Goal: Check status: Check status

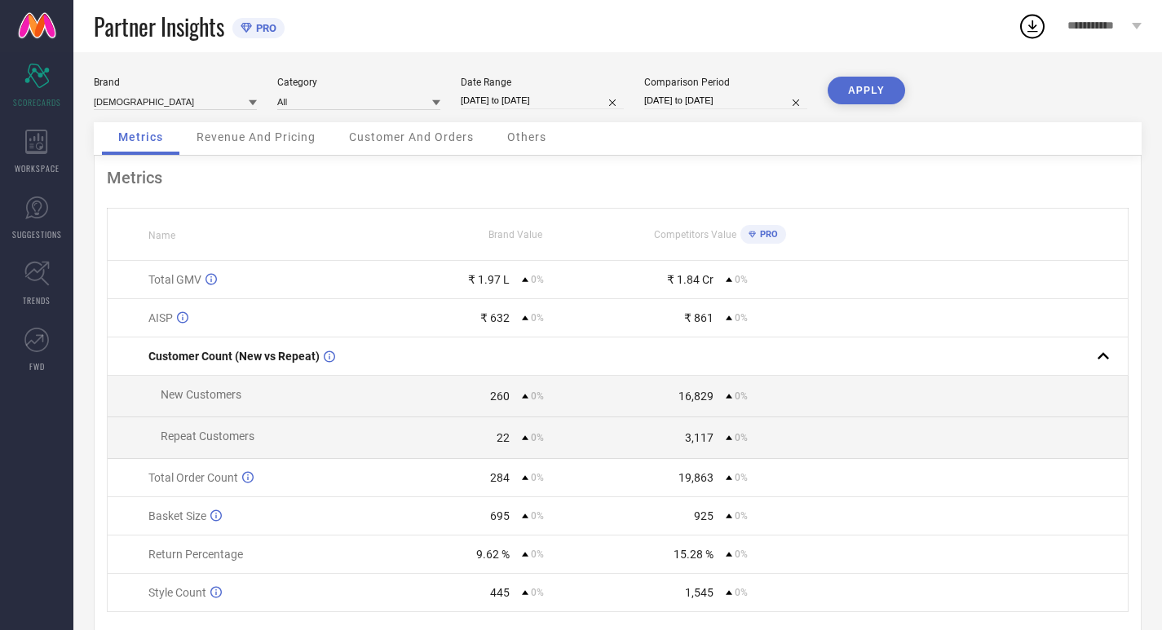
click at [577, 99] on input "[DATE] to [DATE]" at bounding box center [542, 100] width 163 height 17
select select "6"
select select "2025"
select select "7"
select select "2025"
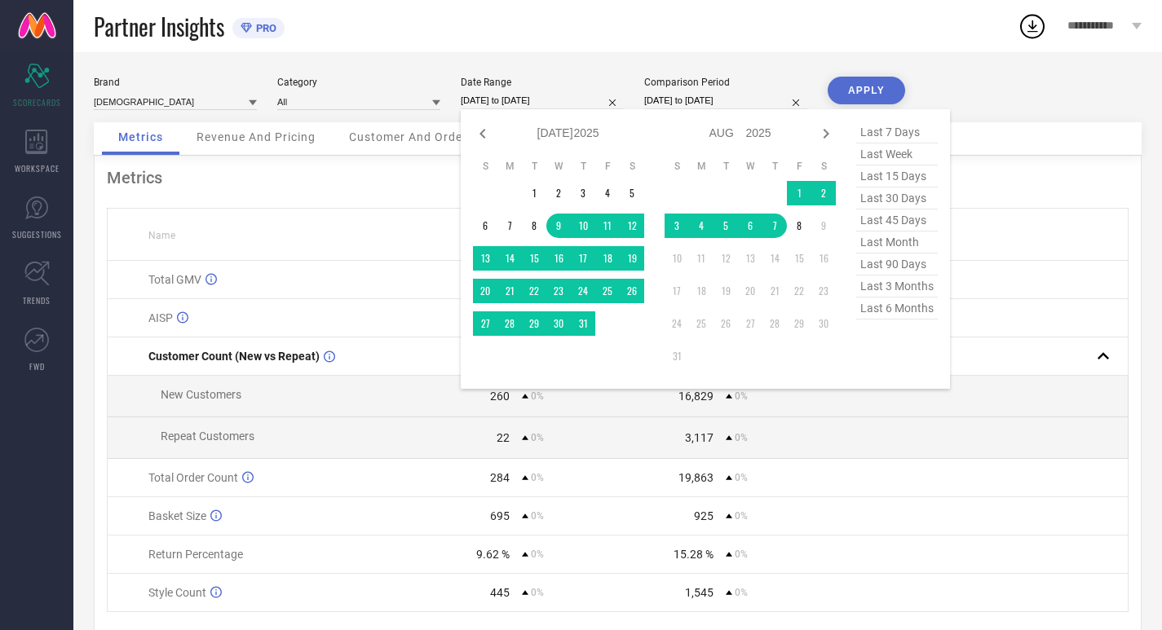
click at [877, 194] on span "last 30 days" at bounding box center [897, 199] width 82 height 22
type input "[DATE] to [DATE]"
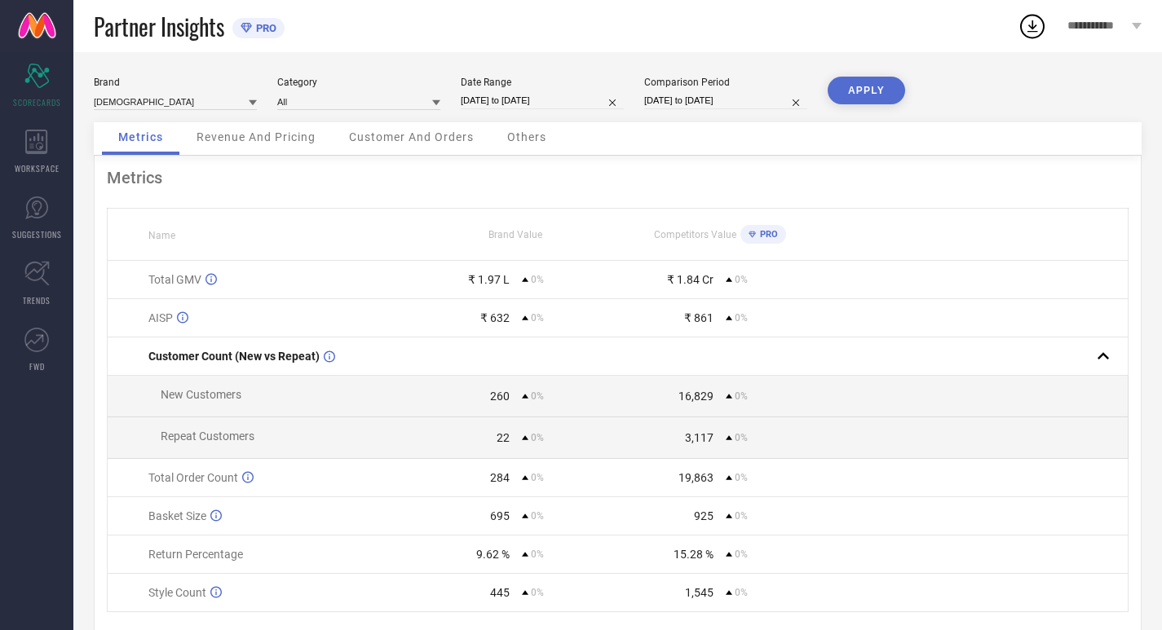
select select "6"
select select "2025"
select select "7"
select select "2025"
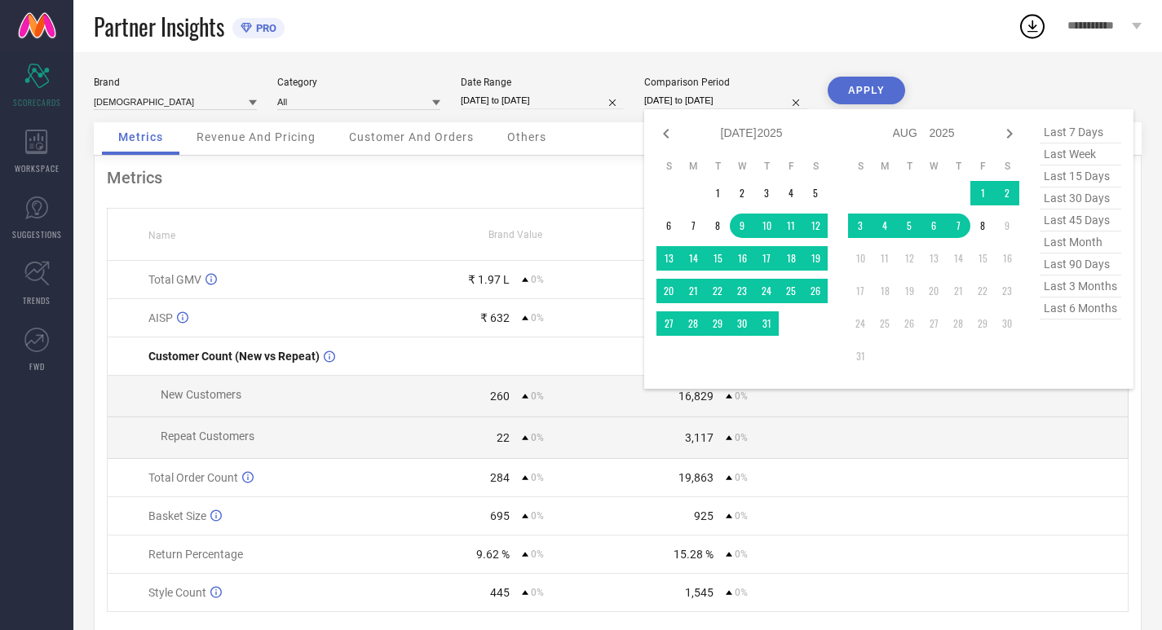
click at [749, 106] on input "[DATE] to [DATE]" at bounding box center [725, 100] width 163 height 17
click at [1059, 197] on span "last 30 days" at bounding box center [1081, 199] width 82 height 22
type input "[DATE] to [DATE]"
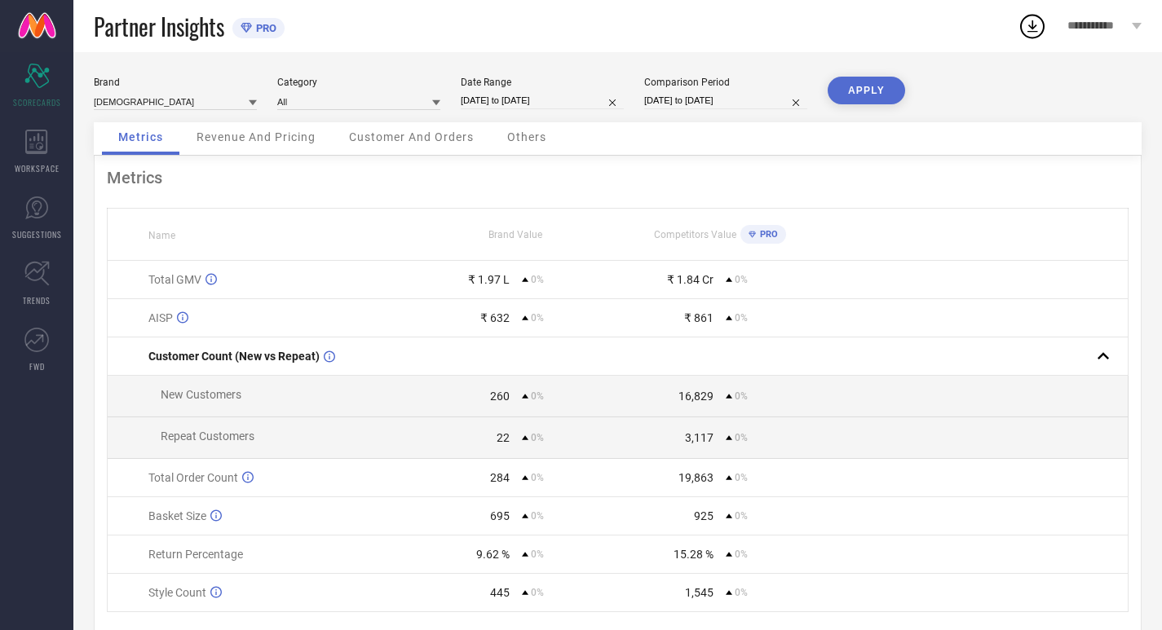
click at [864, 93] on button "APPLY" at bounding box center [866, 91] width 77 height 28
click at [61, 146] on div "WORKSPACE" at bounding box center [36, 151] width 73 height 65
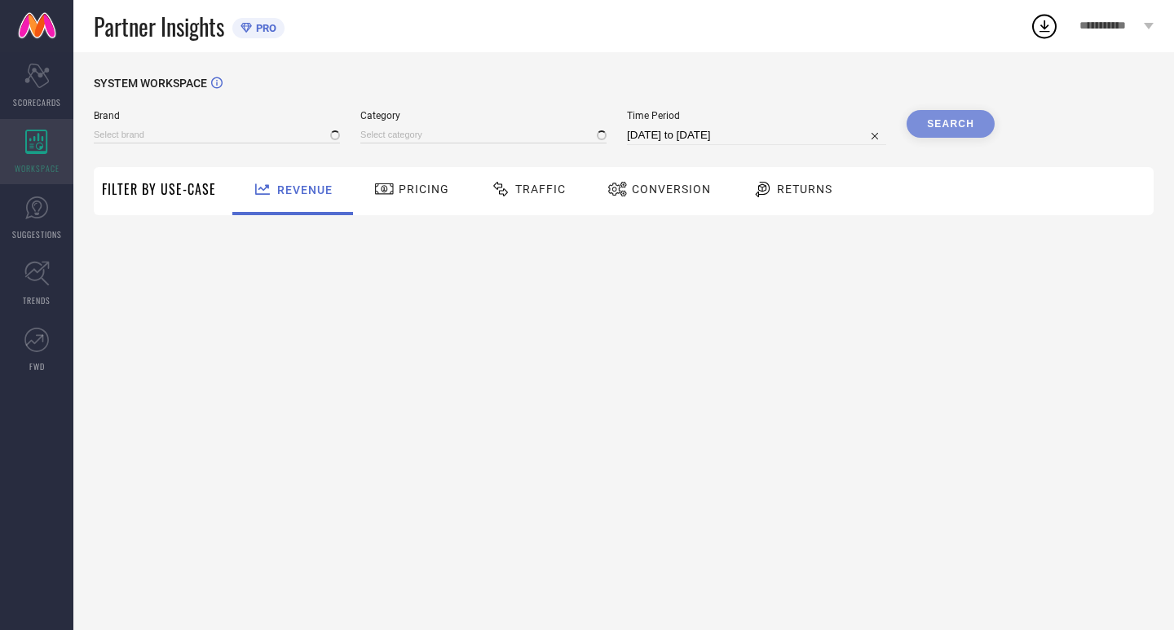
type input "[DEMOGRAPHIC_DATA]"
type input "All"
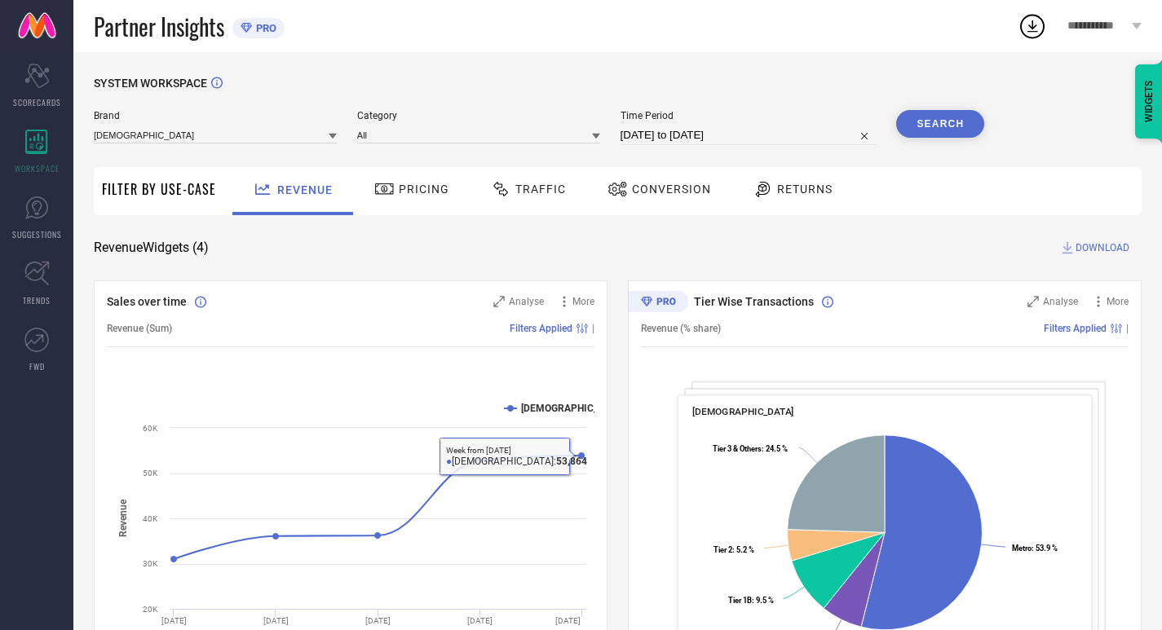
click at [396, 177] on div "Pricing" at bounding box center [411, 189] width 83 height 28
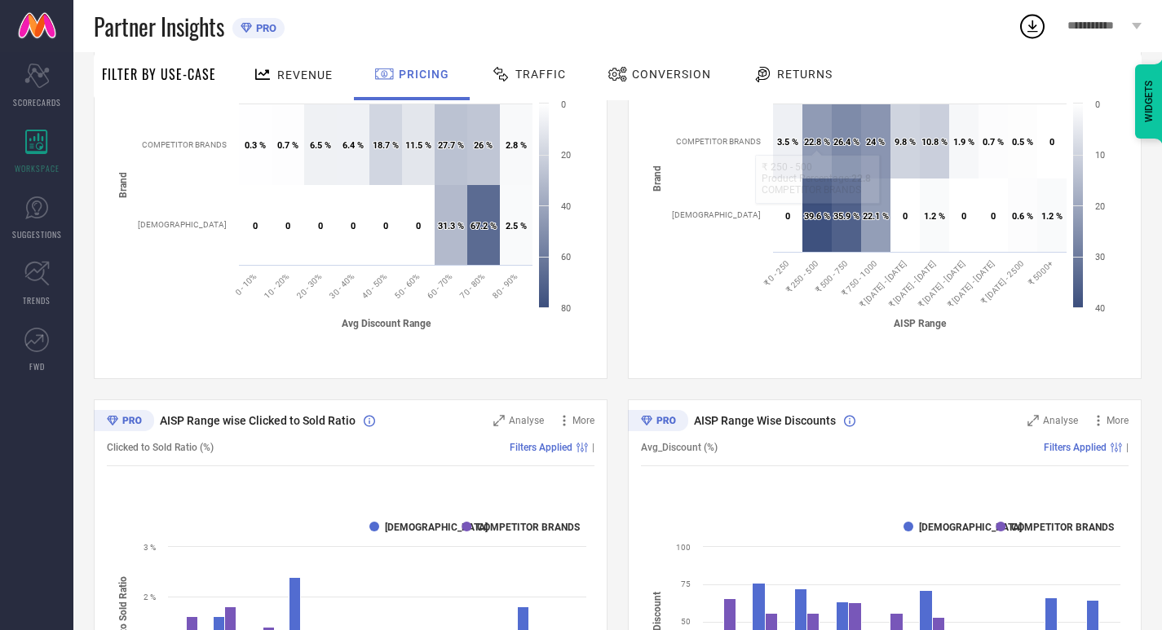
scroll to position [456, 0]
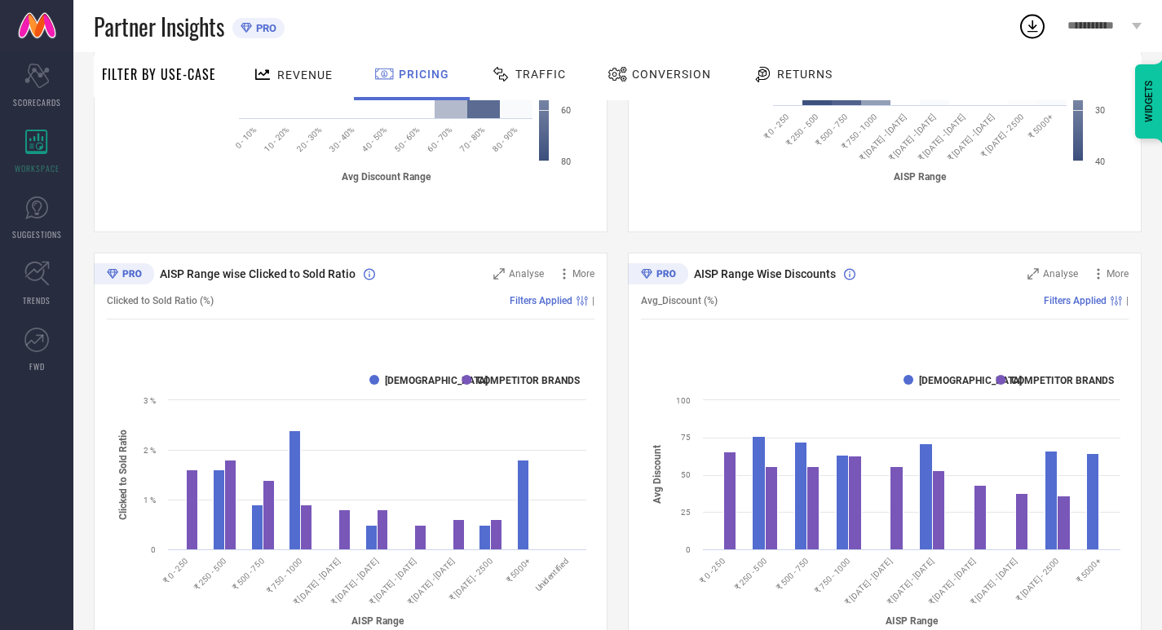
click at [523, 80] on span "Traffic" at bounding box center [540, 74] width 51 height 13
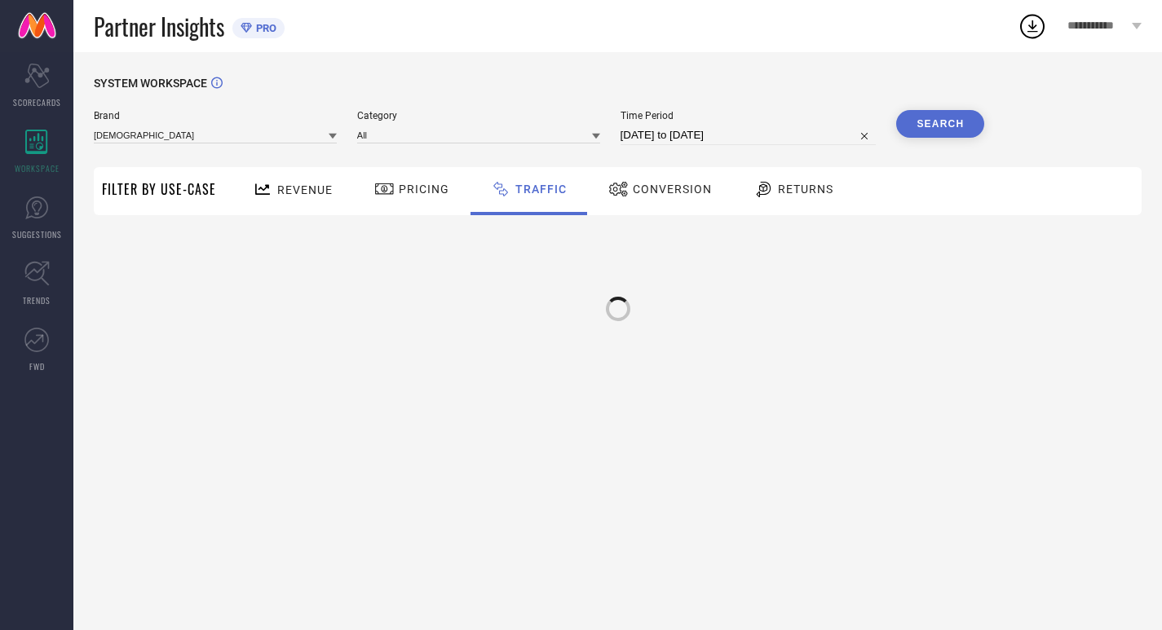
scroll to position [0, 0]
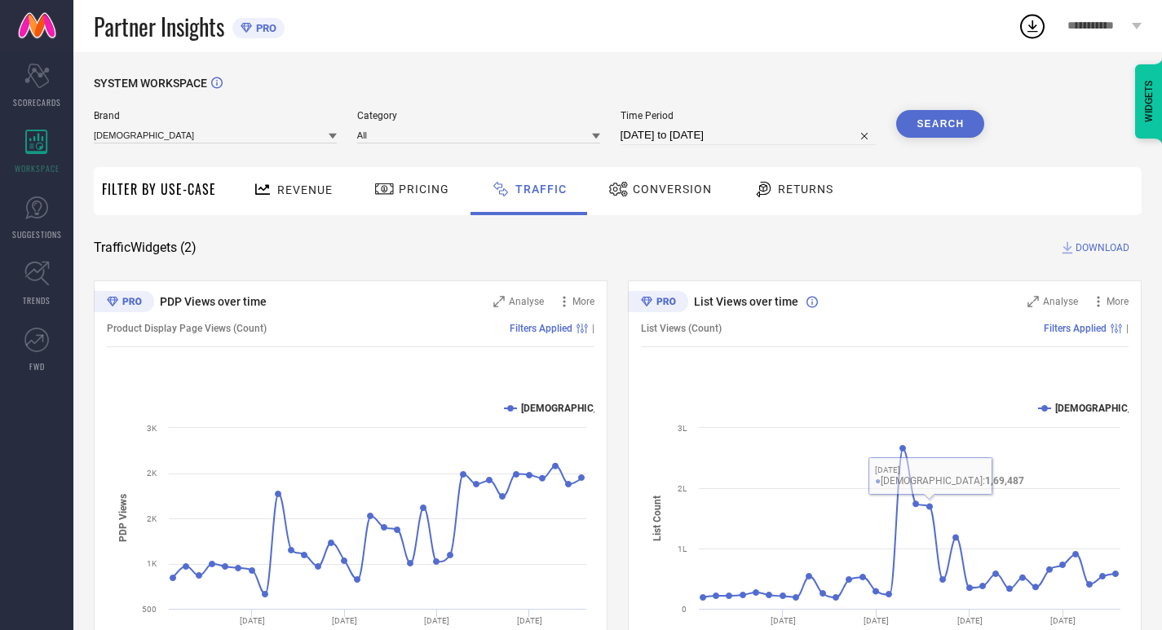
click at [649, 191] on span "Conversion" at bounding box center [672, 189] width 79 height 13
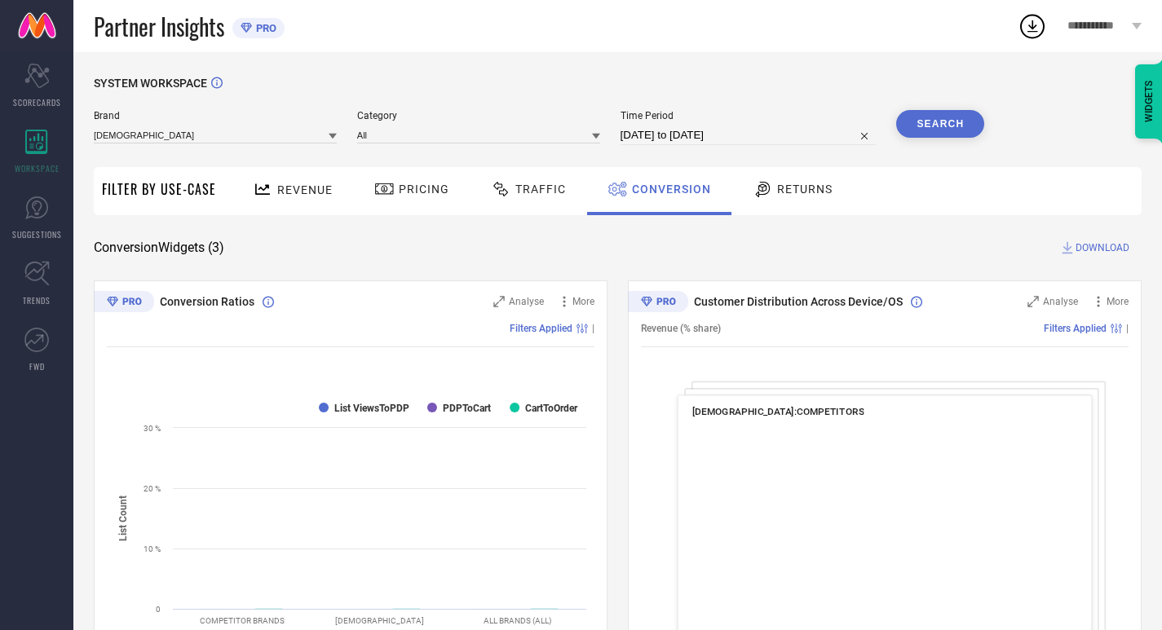
scroll to position [70, 0]
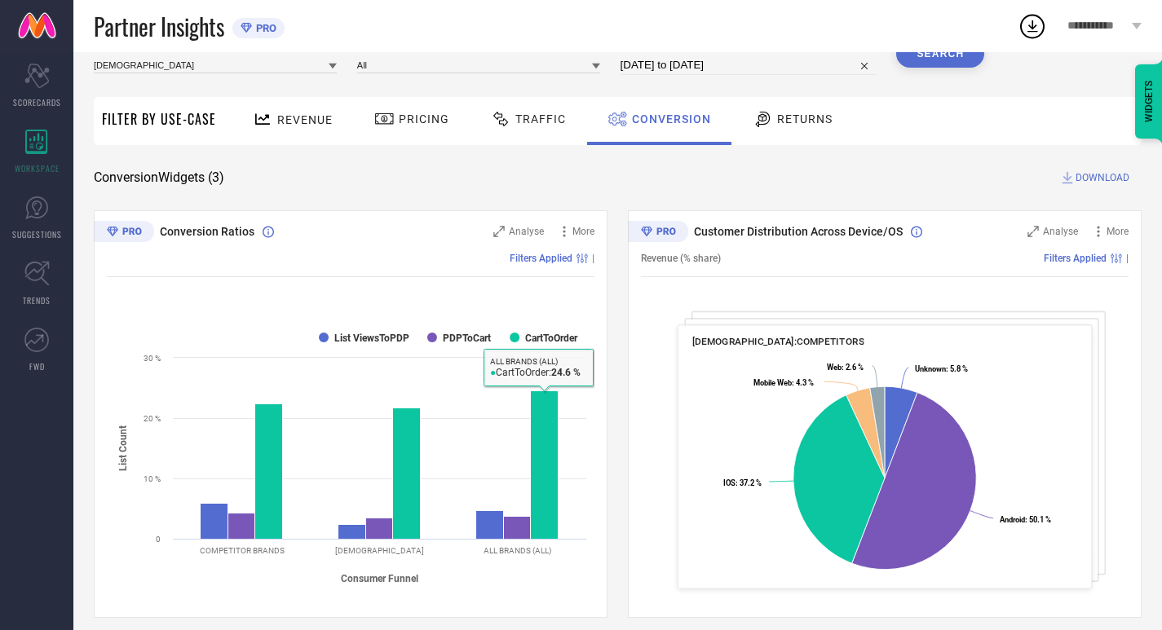
click at [755, 122] on icon at bounding box center [763, 119] width 20 height 20
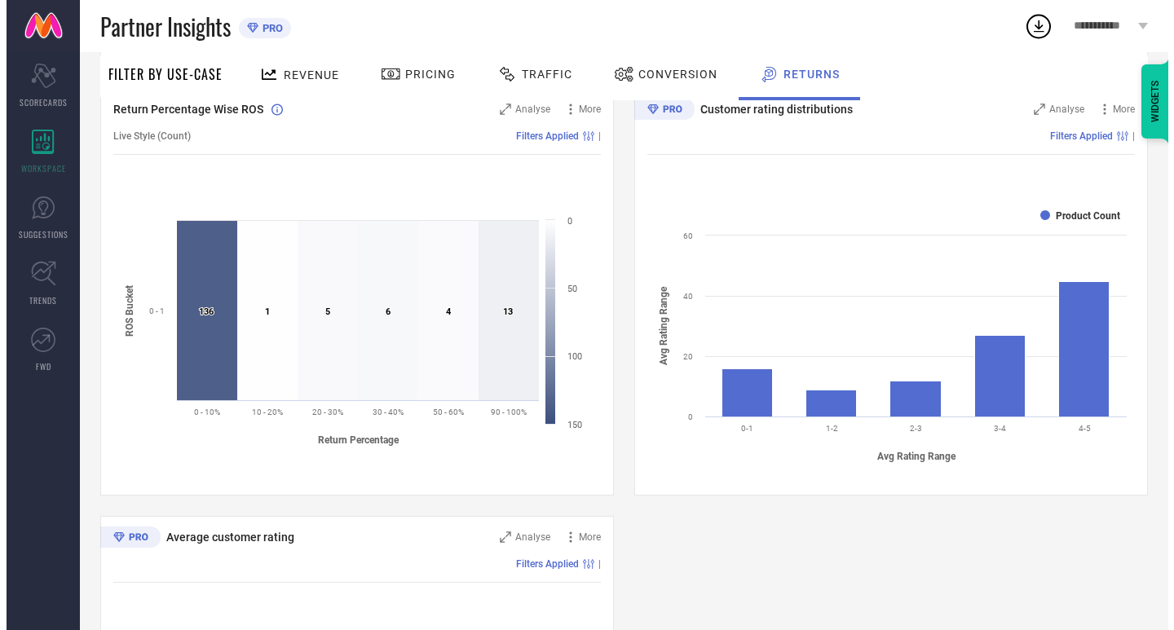
scroll to position [544, 0]
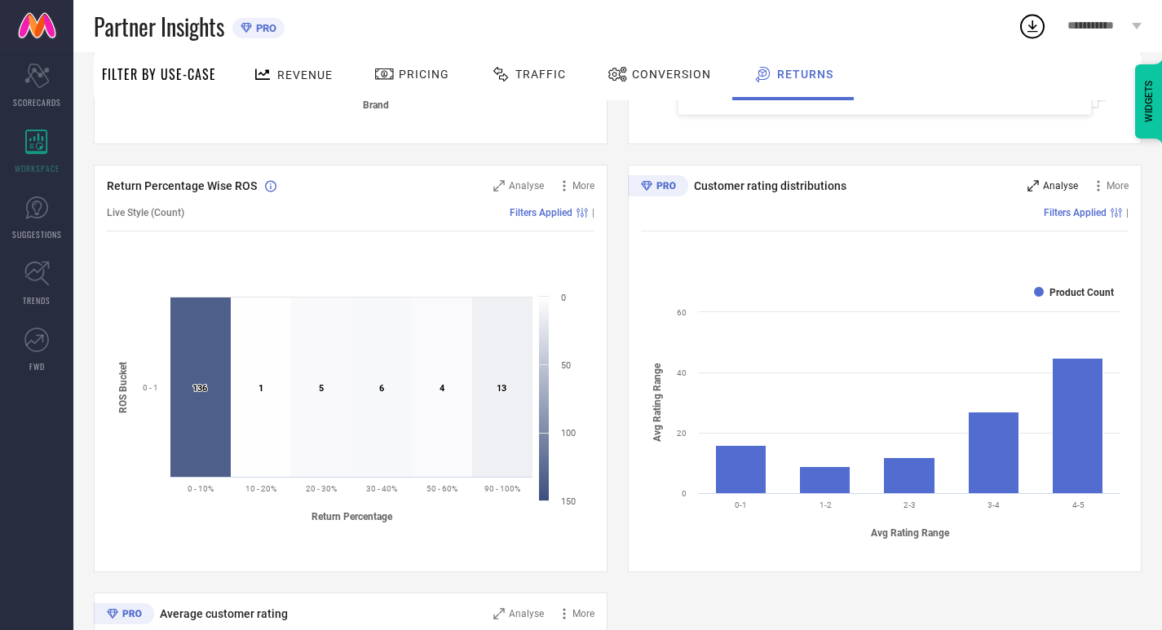
click at [1035, 179] on div "Analyse" at bounding box center [1053, 186] width 51 height 16
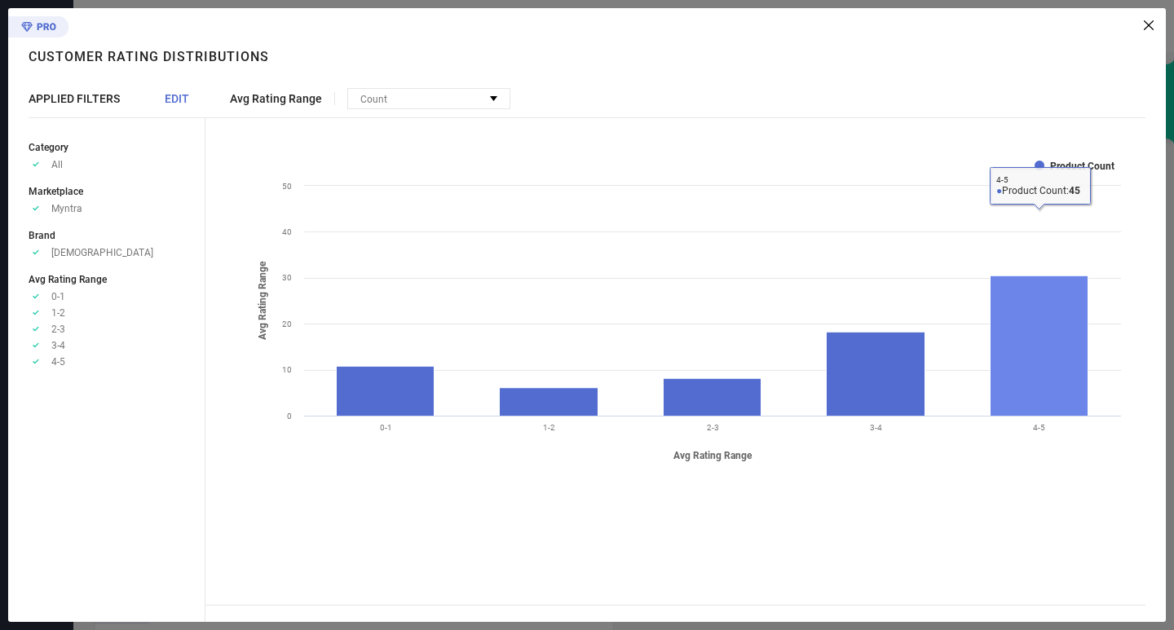
click at [1010, 366] on rect at bounding box center [1040, 346] width 98 height 140
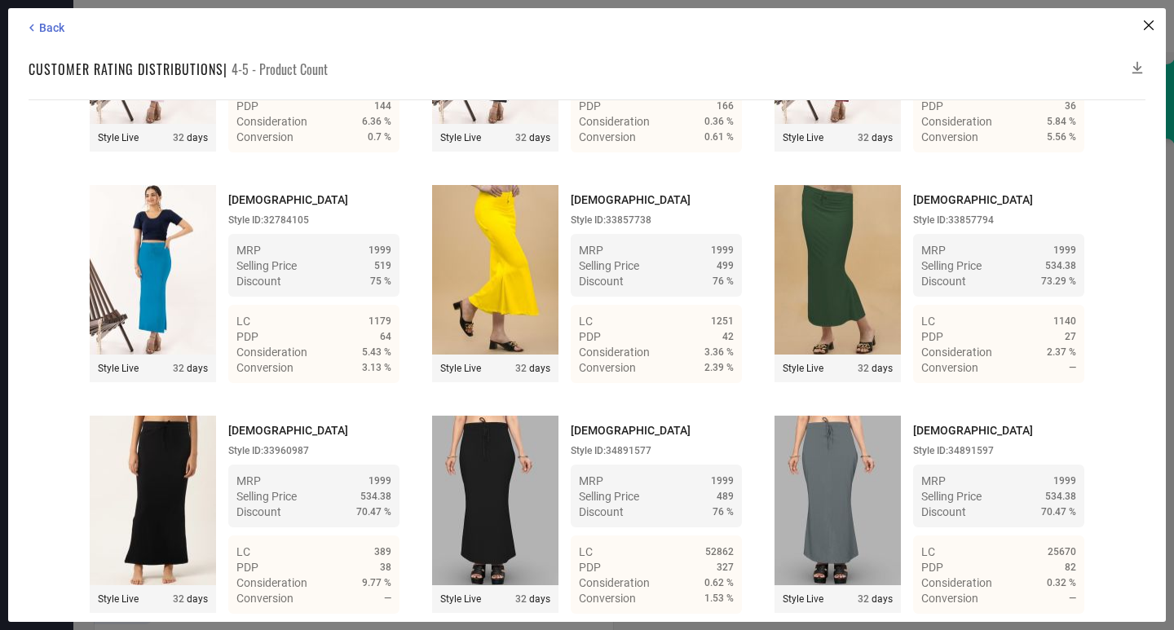
scroll to position [4433, 0]
